Goal: Information Seeking & Learning: Understand process/instructions

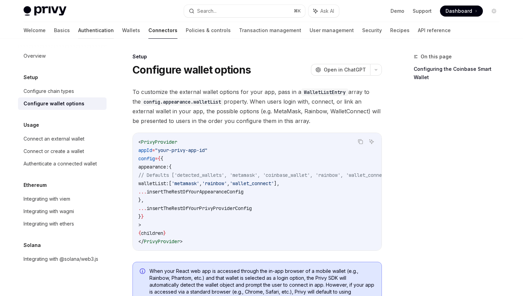
scroll to position [223, 0]
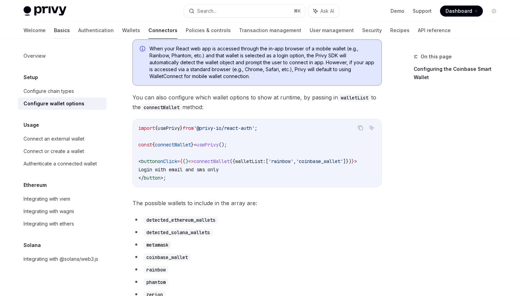
click at [54, 29] on link "Basics" at bounding box center [62, 30] width 16 height 17
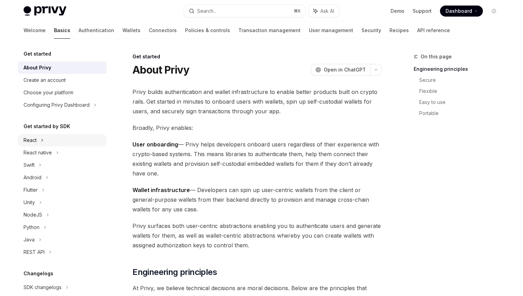
click at [38, 141] on div "React" at bounding box center [62, 140] width 89 height 12
type textarea "*"
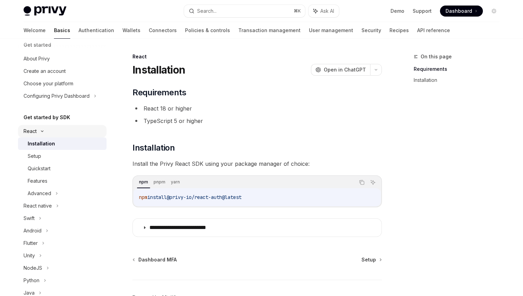
scroll to position [15, 0]
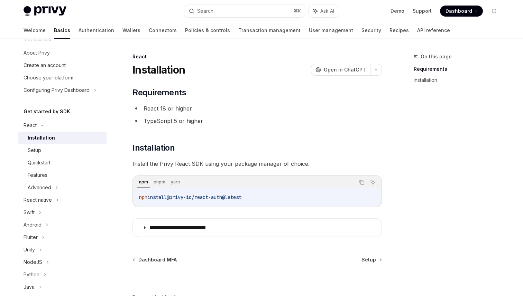
drag, startPoint x: 139, startPoint y: 197, endPoint x: 261, endPoint y: 198, distance: 122.1
click at [261, 198] on code "npm install @privy-io/react-auth@latest" at bounding box center [257, 197] width 236 height 8
click at [255, 200] on code "npm install @privy-io/react-auth@latest" at bounding box center [257, 197] width 236 height 8
drag, startPoint x: 140, startPoint y: 197, endPoint x: 257, endPoint y: 197, distance: 117.3
click at [257, 197] on code "yarn add @privy-io/react-auth@latest" at bounding box center [257, 197] width 236 height 8
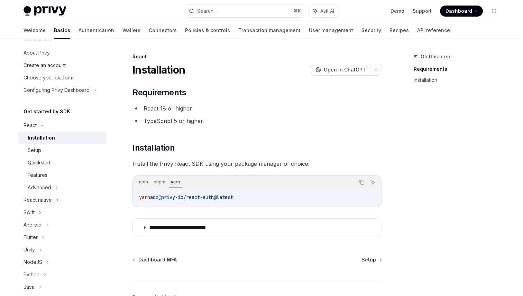
copy span "yarn add @privy-io/react-auth@latest"
click at [466, 13] on span "Dashboard" at bounding box center [458, 11] width 27 height 7
